Goal: Transaction & Acquisition: Obtain resource

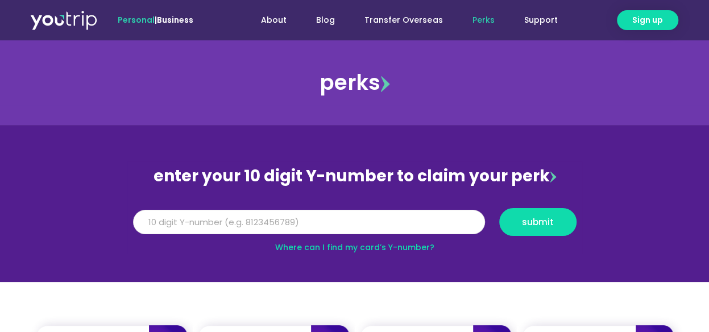
drag, startPoint x: 200, startPoint y: 219, endPoint x: 213, endPoint y: 209, distance: 17.0
click at [201, 219] on input "Y Number" at bounding box center [309, 222] width 352 height 25
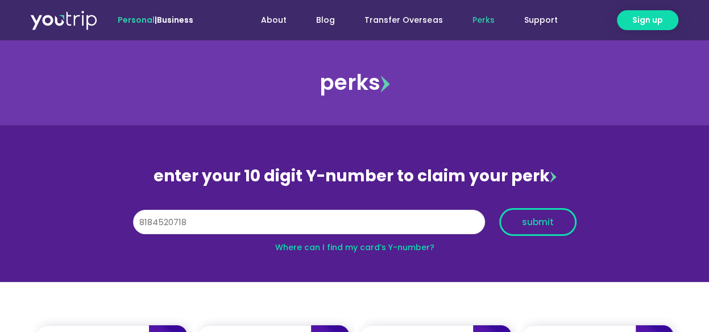
type input "8184520718"
click at [541, 218] on span "submit" at bounding box center [538, 222] width 32 height 9
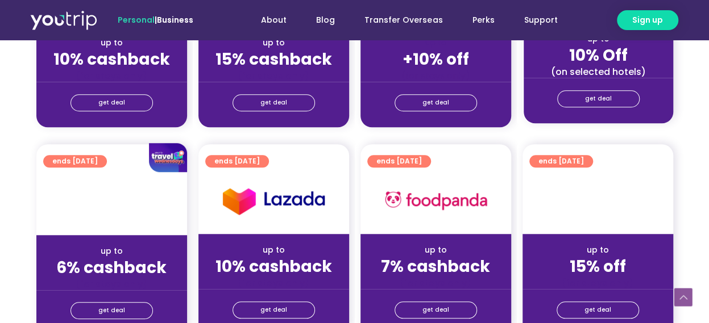
scroll to position [341, 0]
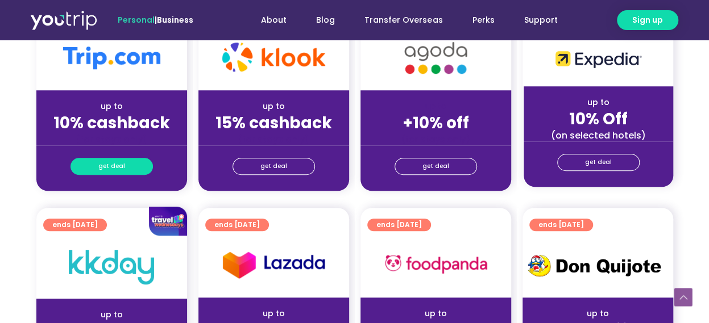
click at [119, 165] on span "get deal" at bounding box center [111, 167] width 27 height 16
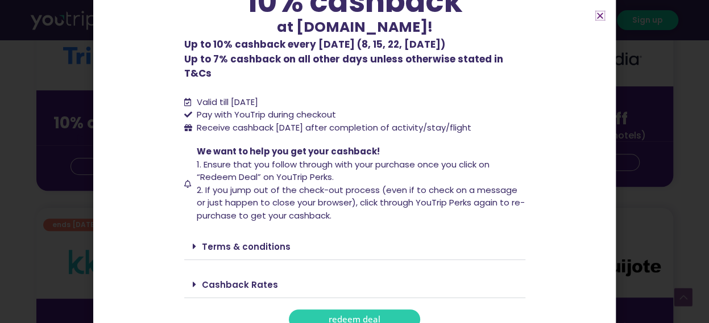
scroll to position [398, 0]
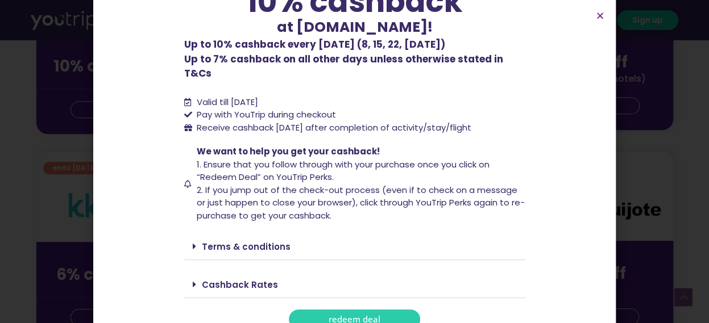
click at [356, 315] on span "redeem deal" at bounding box center [355, 319] width 52 height 9
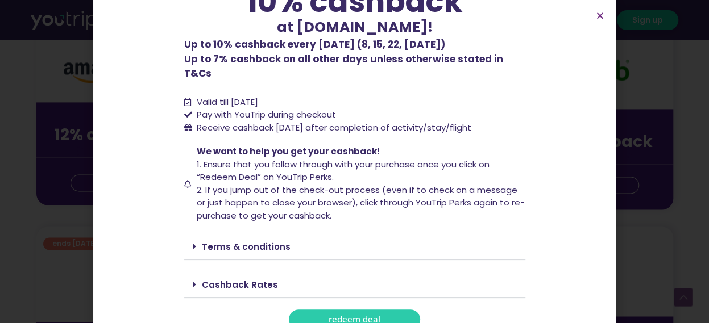
scroll to position [796, 0]
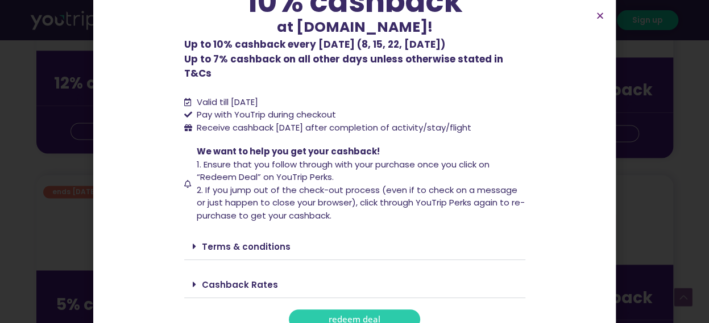
click at [207, 241] on link "Terms & conditions" at bounding box center [246, 247] width 89 height 12
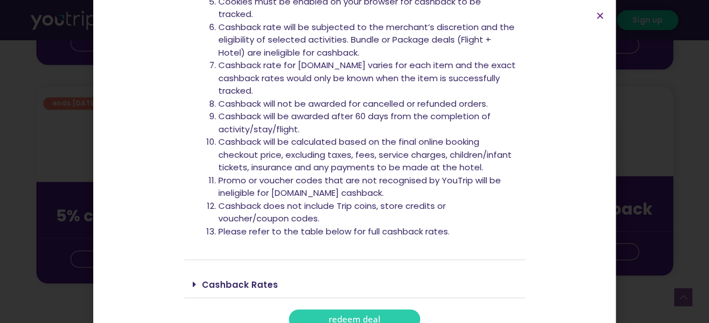
scroll to position [910, 0]
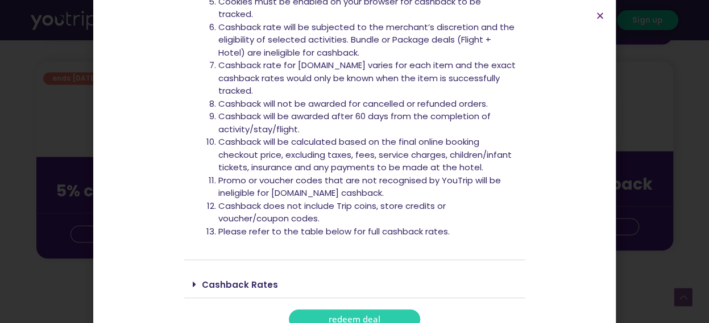
click at [234, 279] on link "Cashback Rates" at bounding box center [240, 285] width 76 height 12
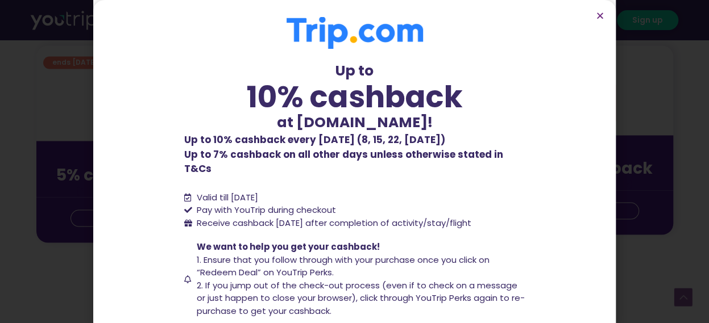
scroll to position [853, 0]
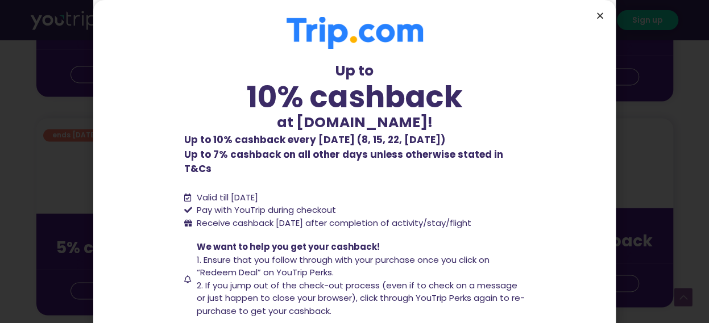
click at [599, 13] on icon "Close" at bounding box center [600, 15] width 9 height 9
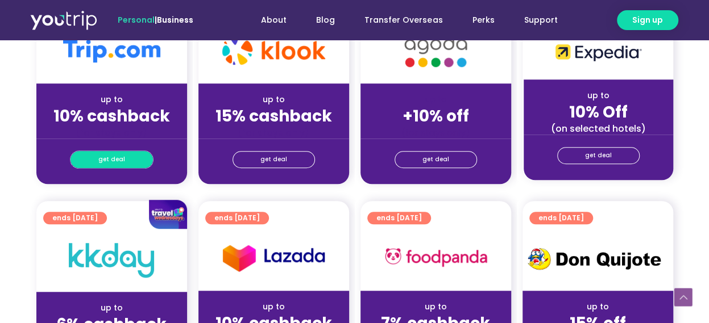
scroll to position [346, 0]
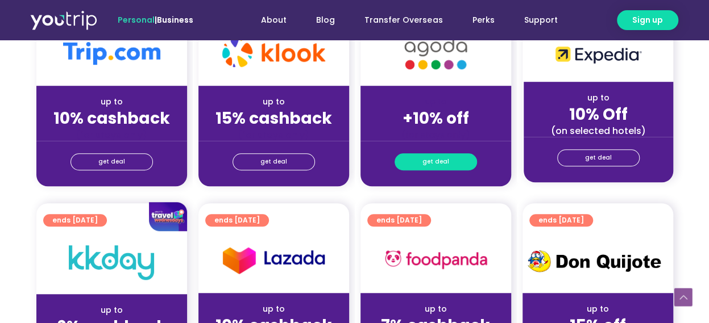
click at [434, 160] on span "get deal" at bounding box center [435, 162] width 27 height 16
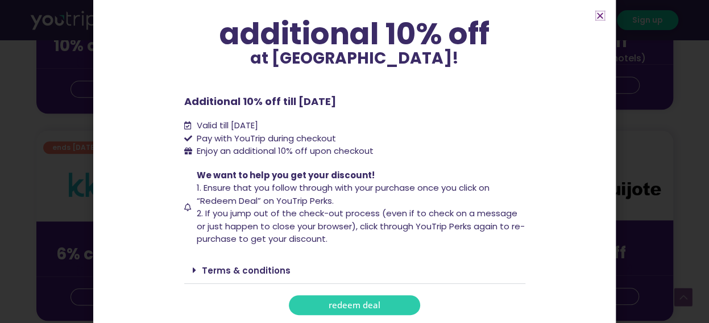
scroll to position [459, 0]
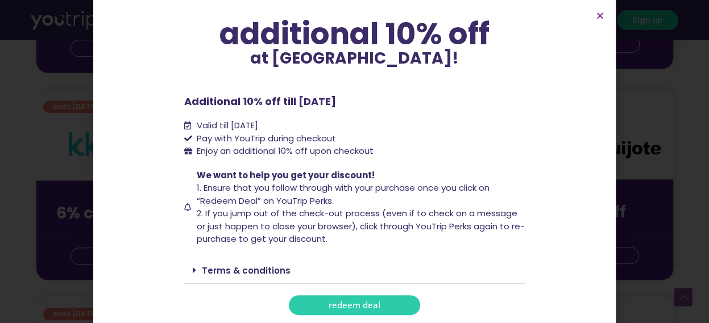
click at [365, 301] on span "redeem deal" at bounding box center [355, 305] width 52 height 9
